Goal: Check status: Check status

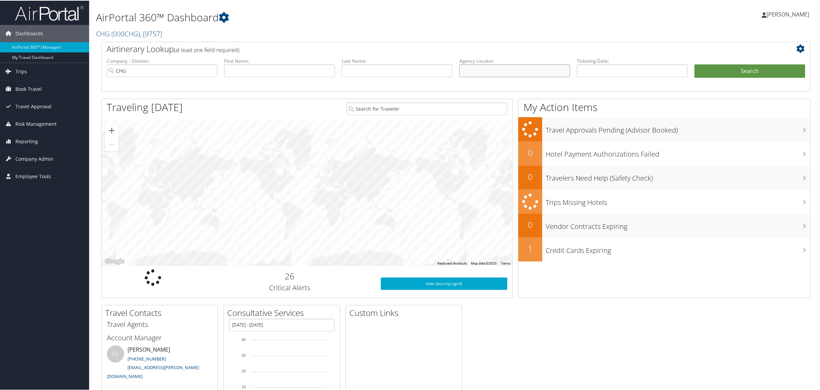
click at [468, 74] on input "text" at bounding box center [514, 70] width 111 height 13
paste input "ESRNWH"
drag, startPoint x: 472, startPoint y: 73, endPoint x: 490, endPoint y: 83, distance: 21.1
click at [472, 73] on input "ESRNWH" at bounding box center [514, 70] width 111 height 13
type input "ESRNWH"
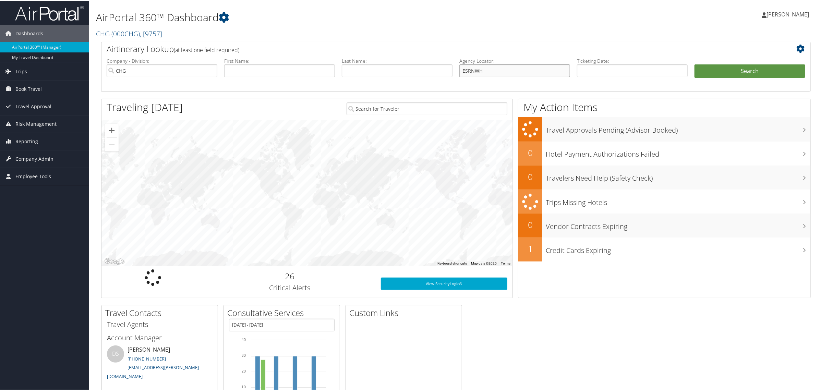
click at [695, 64] on button "Search" at bounding box center [750, 71] width 111 height 14
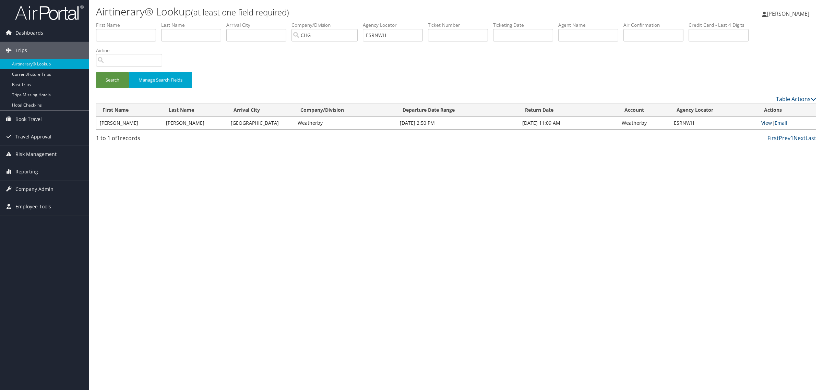
click at [766, 120] on link "View" at bounding box center [766, 123] width 11 height 7
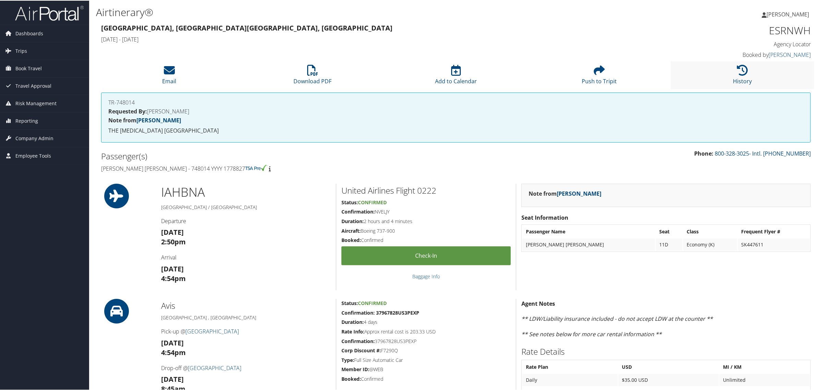
click at [755, 73] on li "History" at bounding box center [742, 75] width 143 height 28
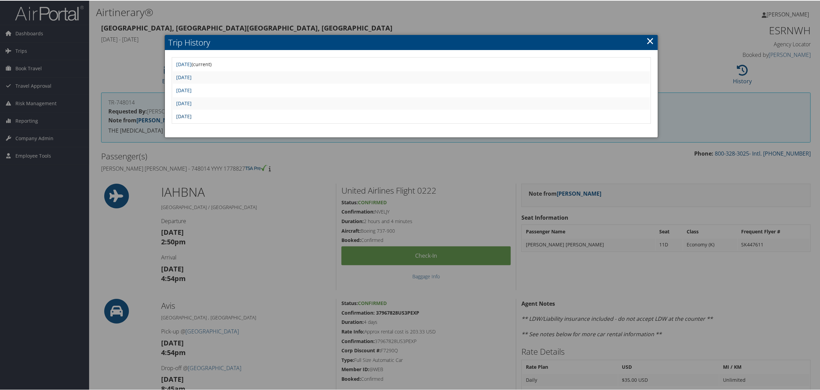
click at [192, 112] on link "Tue Jul 22 12:45:43 MDT 2025" at bounding box center [183, 115] width 15 height 7
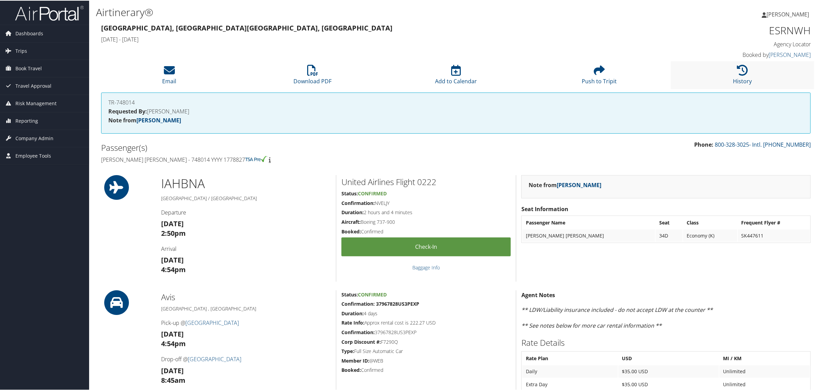
click at [717, 76] on li "History" at bounding box center [742, 75] width 143 height 28
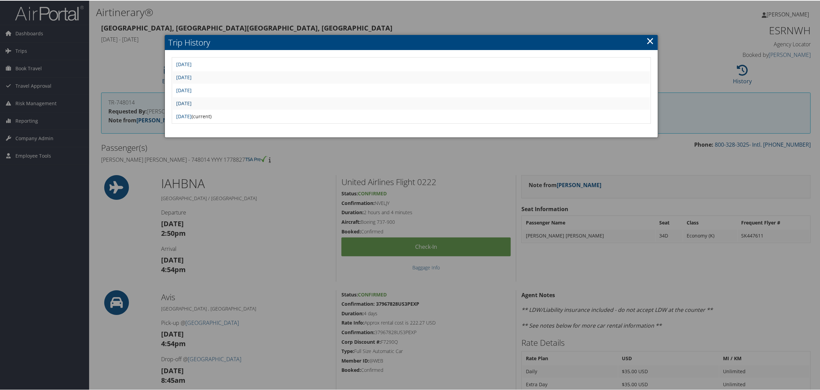
click at [192, 102] on link "Tue Jul 22 12:48:08 MDT 2025" at bounding box center [183, 102] width 15 height 7
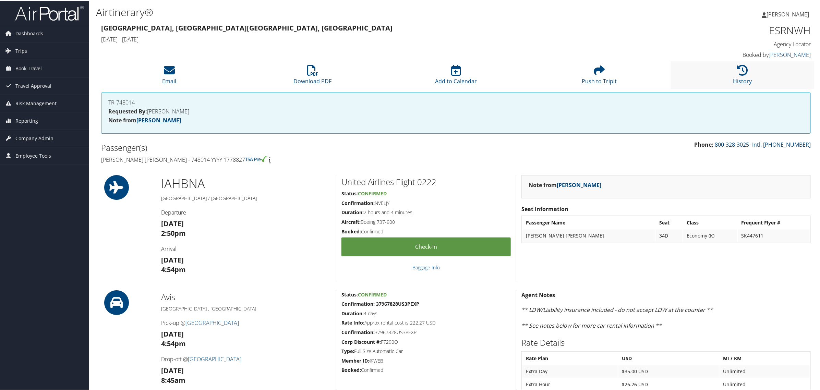
click at [726, 71] on li "History" at bounding box center [742, 75] width 143 height 28
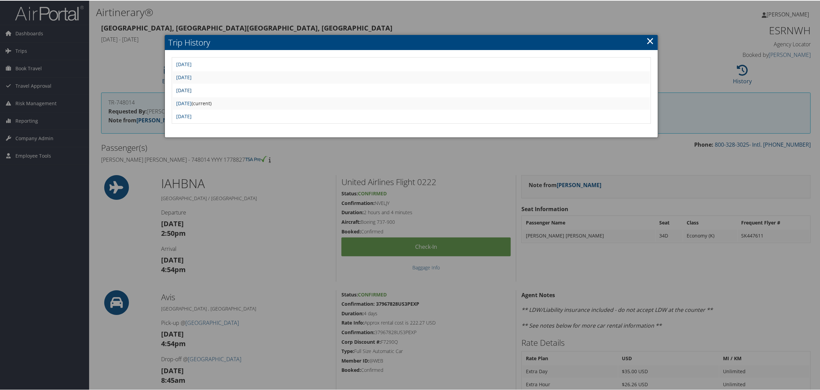
click at [192, 90] on link "[DATE]" at bounding box center [183, 89] width 15 height 7
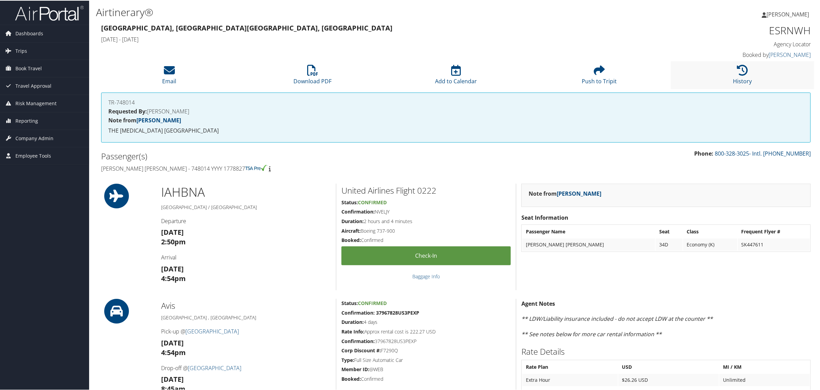
click at [721, 76] on li "History" at bounding box center [742, 75] width 143 height 28
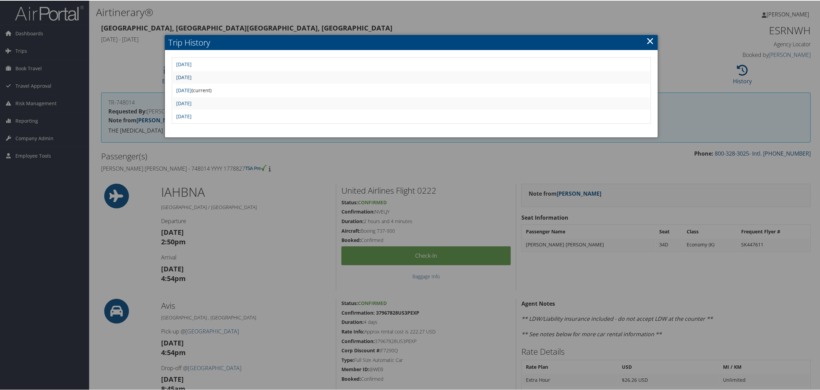
click at [192, 78] on link "[DATE]" at bounding box center [183, 76] width 15 height 7
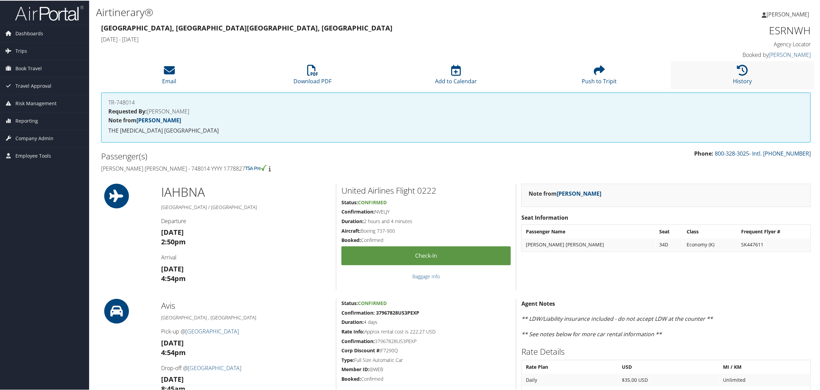
click at [730, 73] on li "History" at bounding box center [742, 75] width 143 height 28
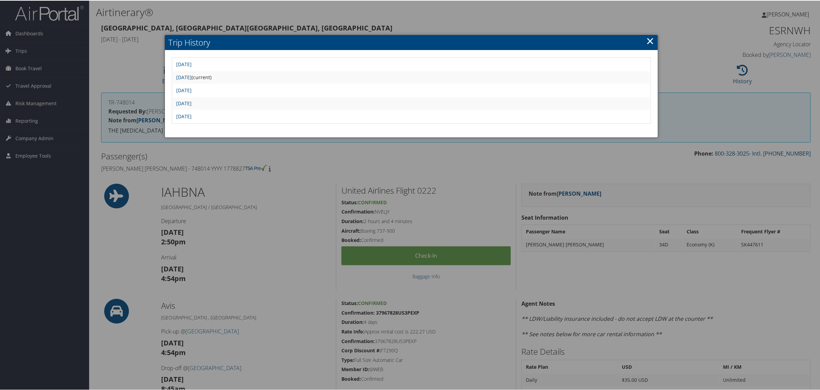
click at [227, 68] on td "Sat Aug 30 22:15:49 MDT 2025" at bounding box center [411, 64] width 477 height 12
click at [192, 63] on link "Sat Aug 30 22:15:49 MDT 2025" at bounding box center [183, 63] width 15 height 7
